Goal: Check status: Verify the current state of an ongoing process or item

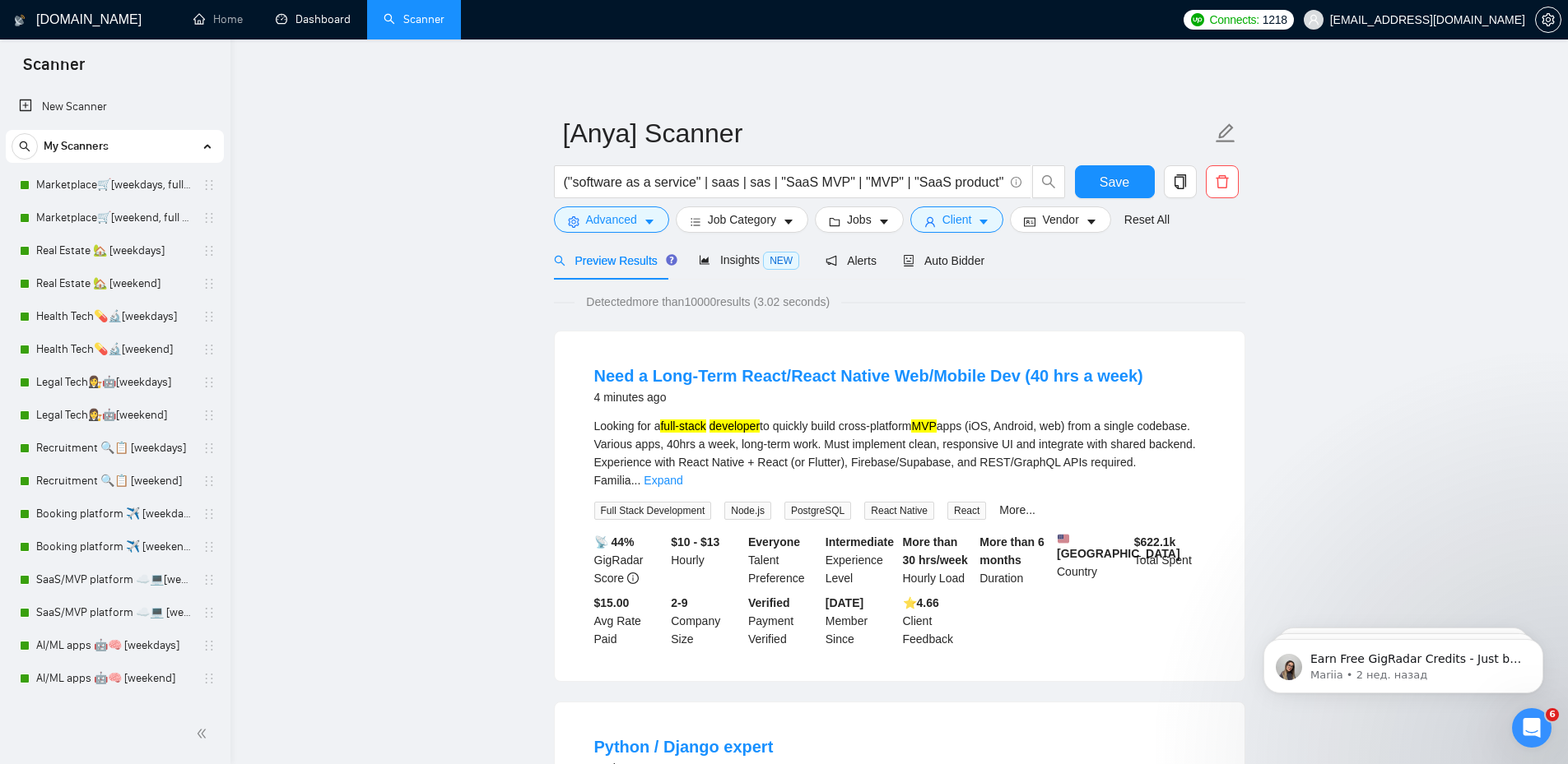
click at [316, 20] on link "Dashboard" at bounding box center [314, 20] width 75 height 14
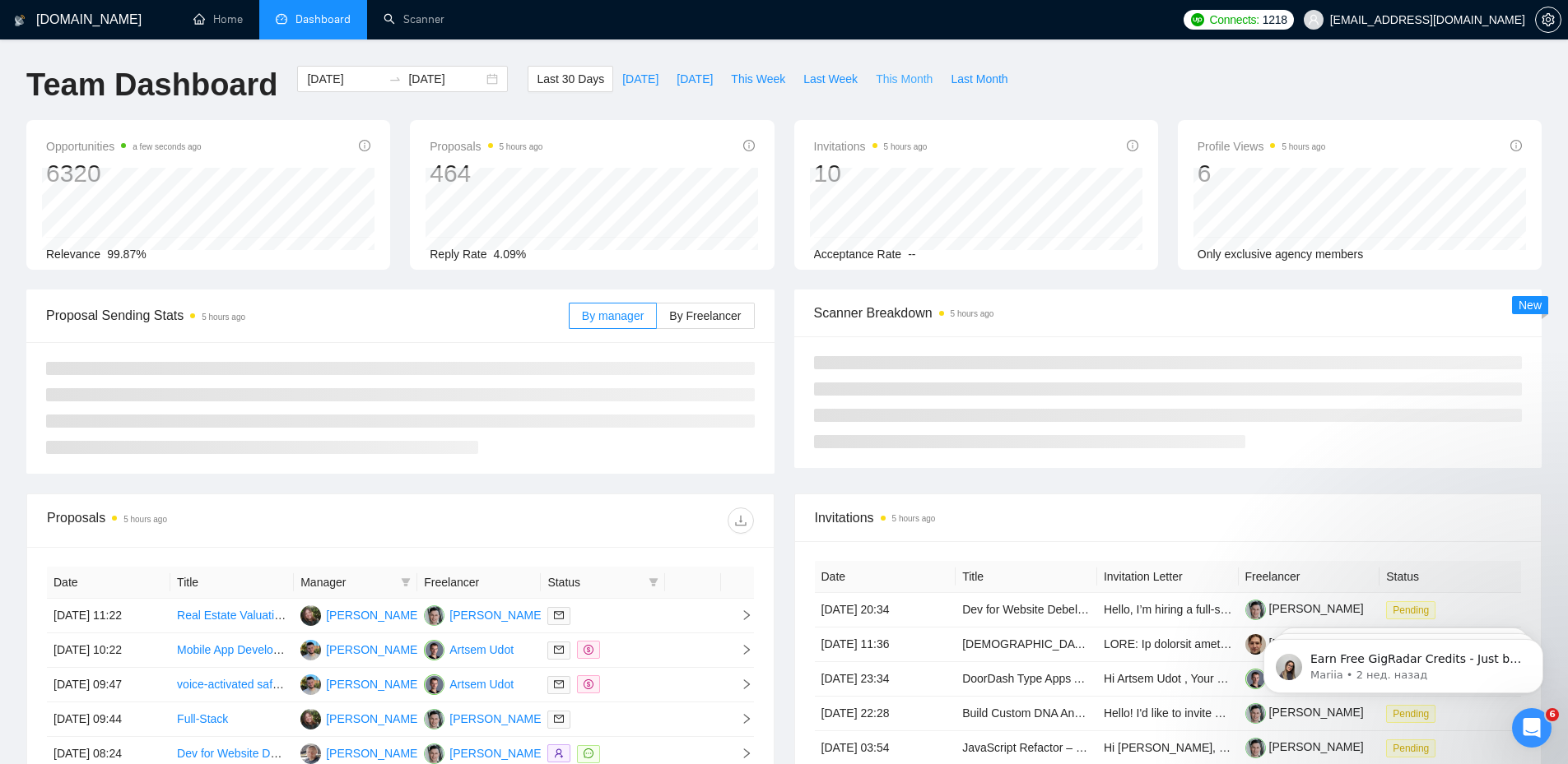
click at [892, 82] on span "This Month" at bounding box center [903, 79] width 56 height 18
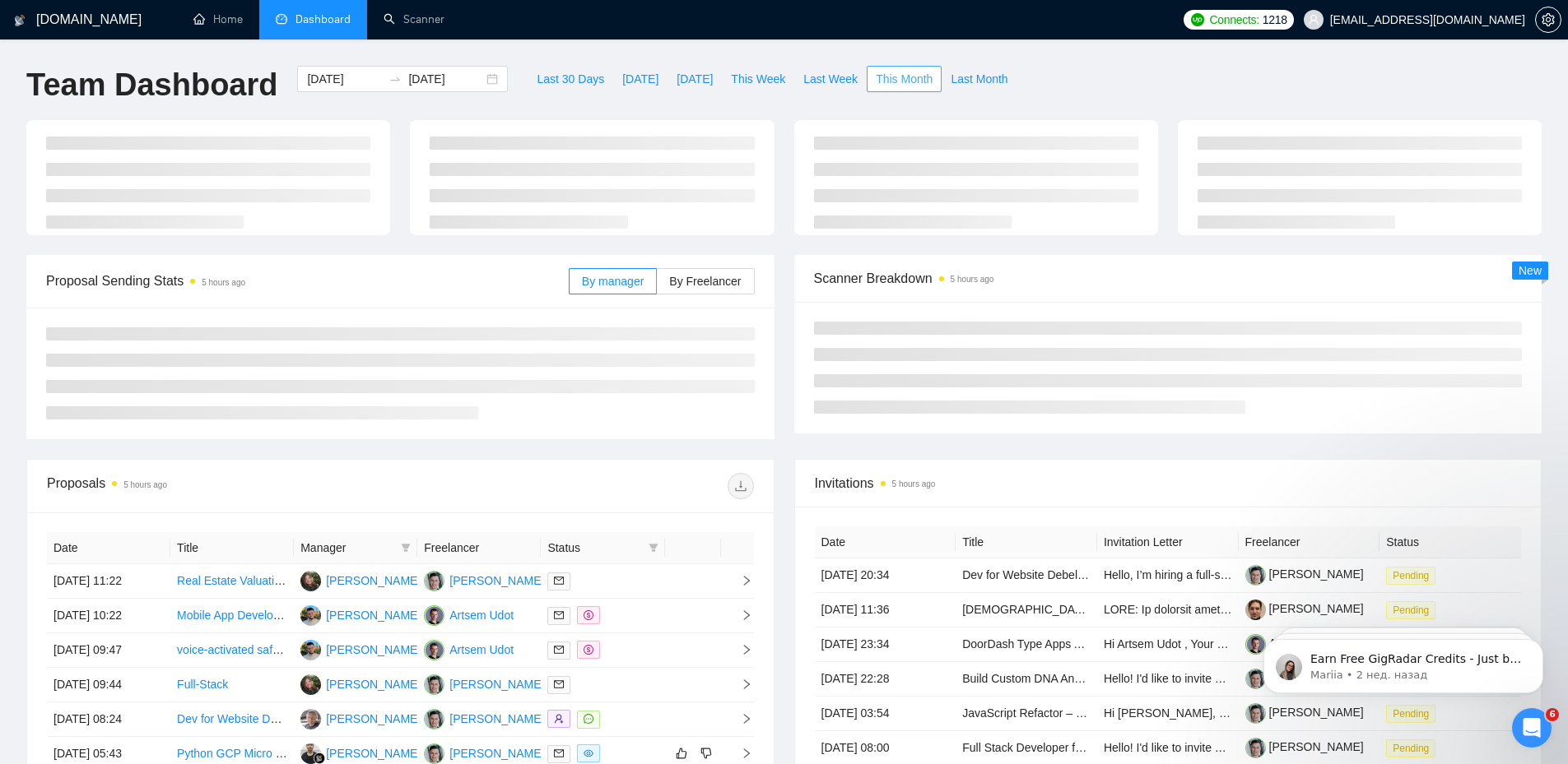
type input "[DATE]"
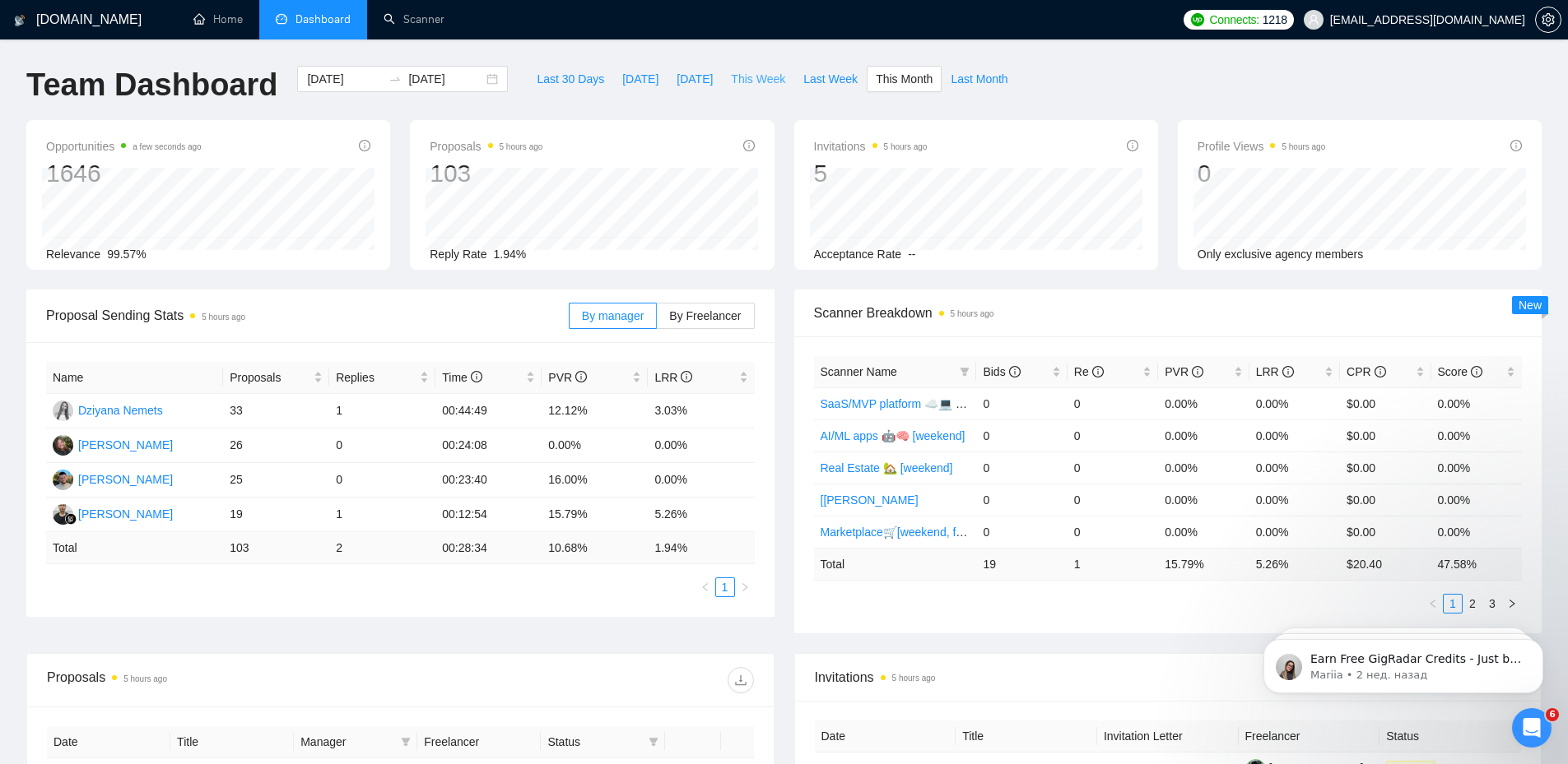
click at [739, 77] on span "This Week" at bounding box center [758, 79] width 55 height 18
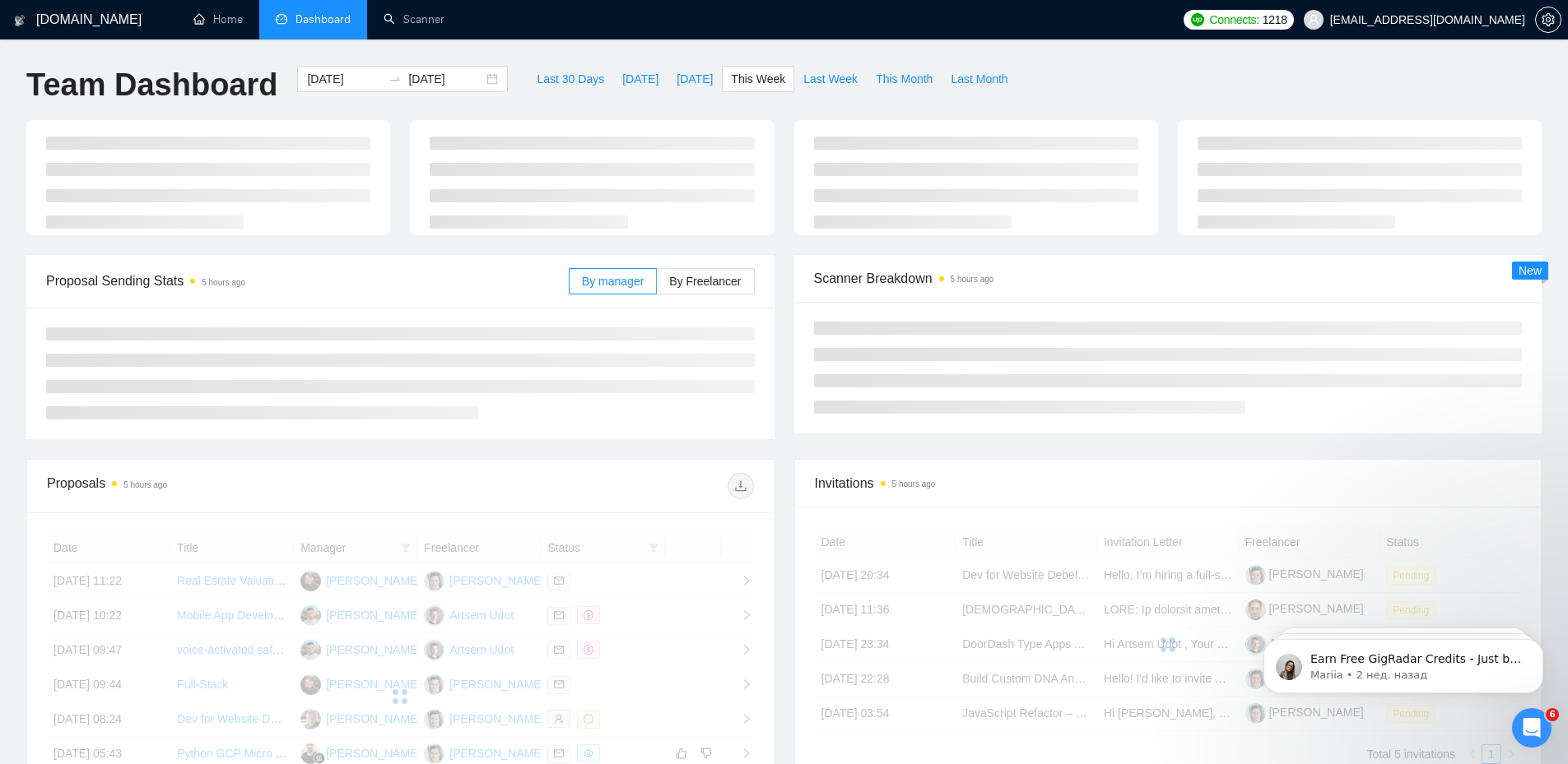
type input "[DATE]"
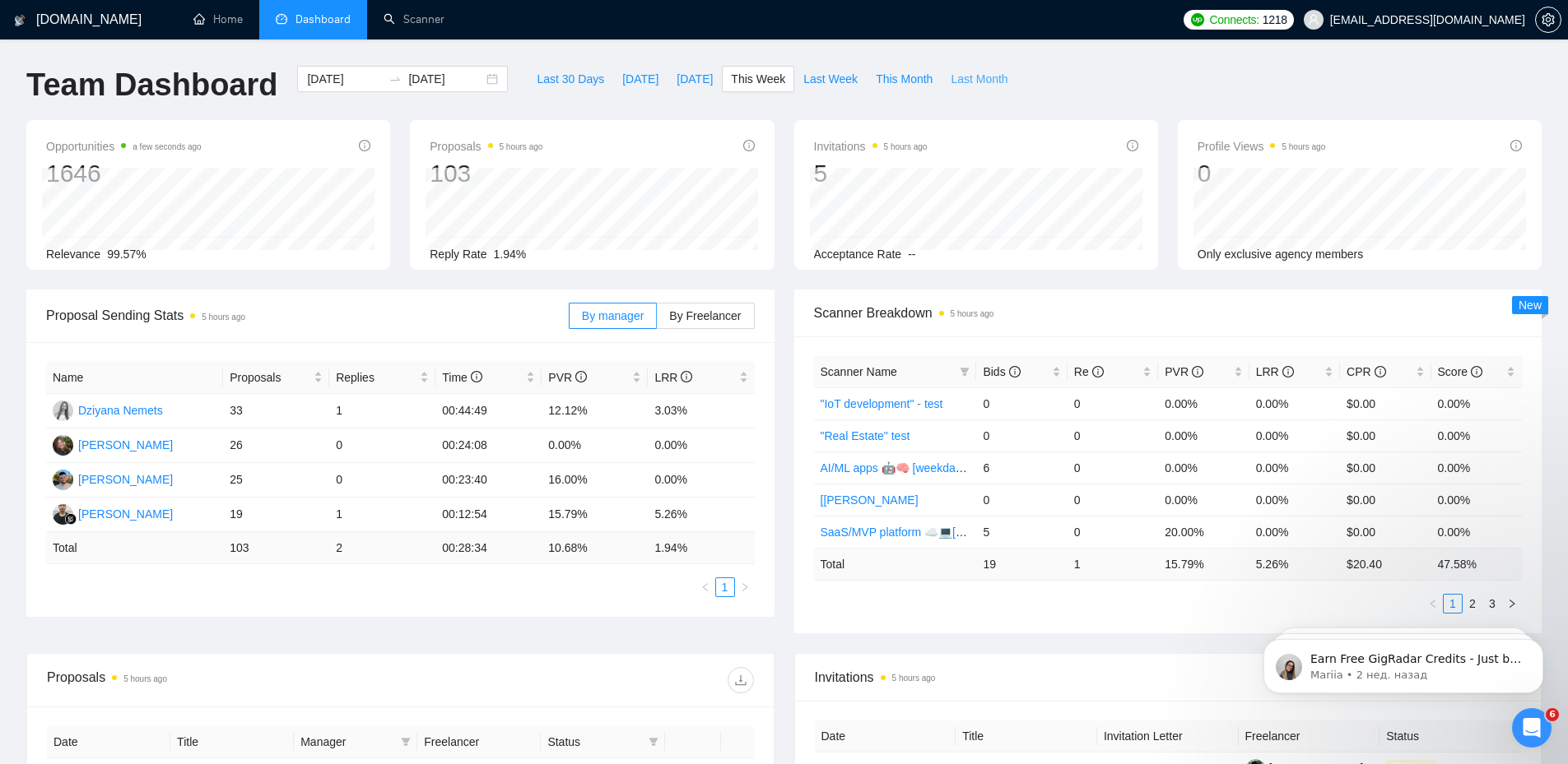
click at [951, 80] on span "Last Month" at bounding box center [978, 79] width 56 height 18
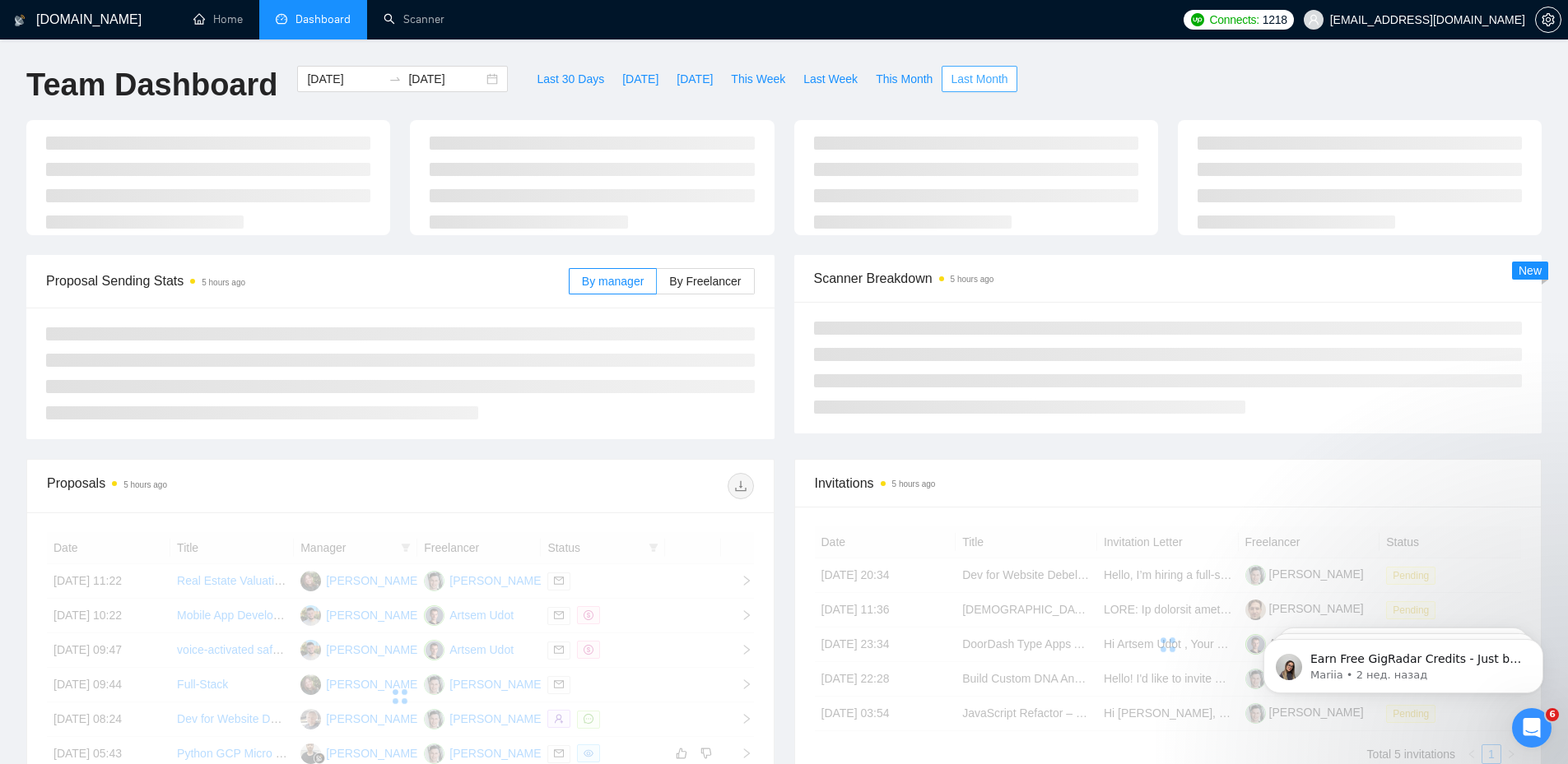
type input "[DATE]"
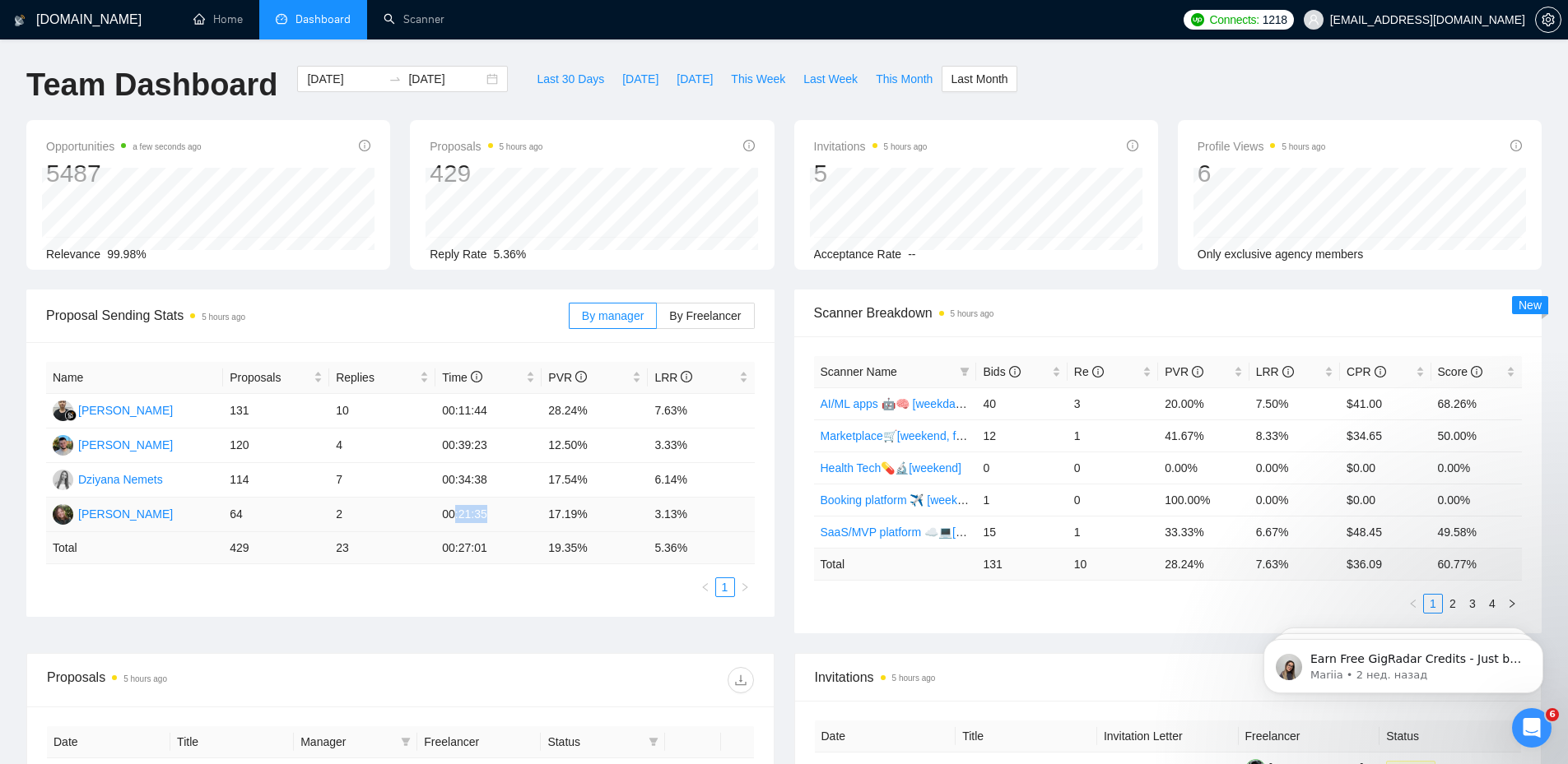
drag, startPoint x: 453, startPoint y: 512, endPoint x: 520, endPoint y: 512, distance: 67.0
click at [520, 512] on td "00:21:35" at bounding box center [488, 515] width 106 height 35
drag, startPoint x: 562, startPoint y: 513, endPoint x: 642, endPoint y: 517, distance: 80.1
click at [641, 517] on td "17.19%" at bounding box center [594, 515] width 106 height 35
click at [642, 517] on td "17.19%" at bounding box center [594, 515] width 106 height 35
